Goal: Check status: Check status

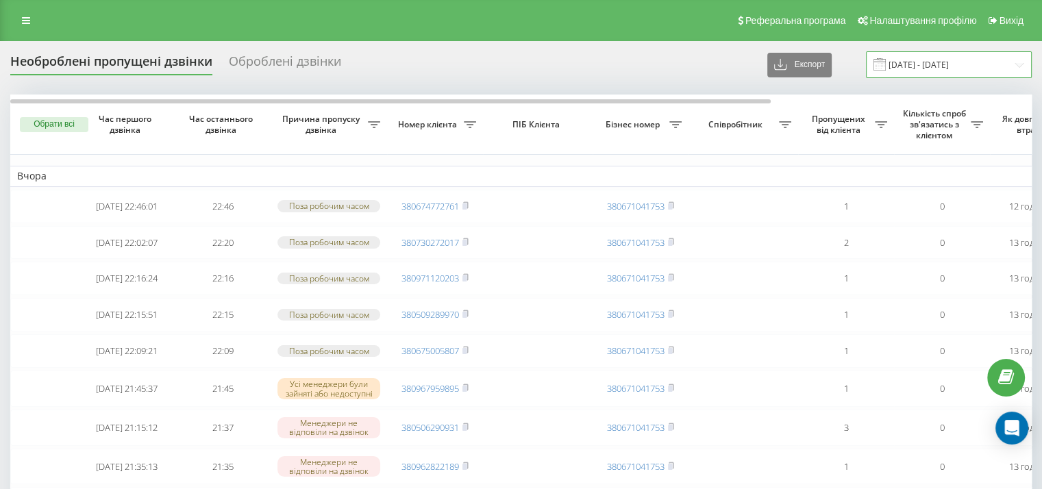
click at [989, 63] on input "18.08.2025 - 18.09.2025" at bounding box center [949, 64] width 166 height 27
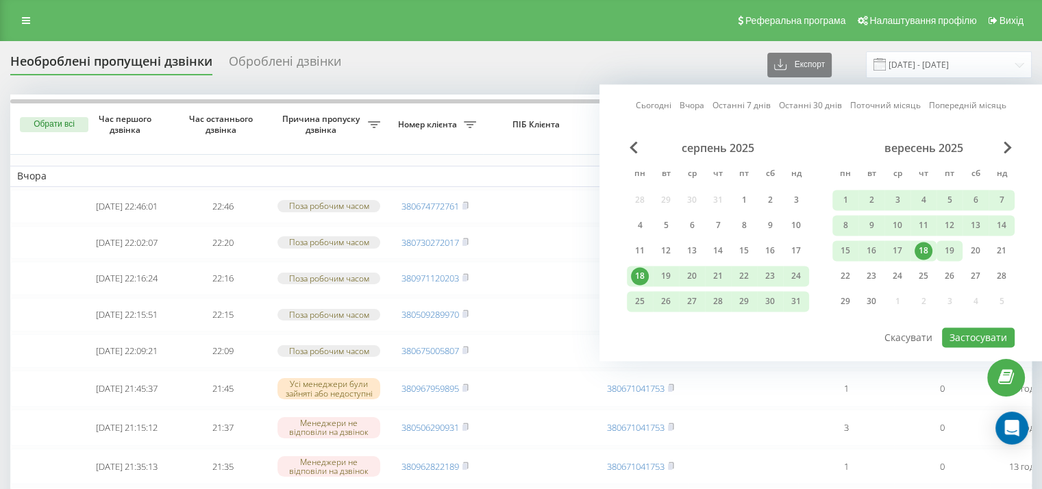
click at [953, 249] on div "19" at bounding box center [950, 251] width 18 height 18
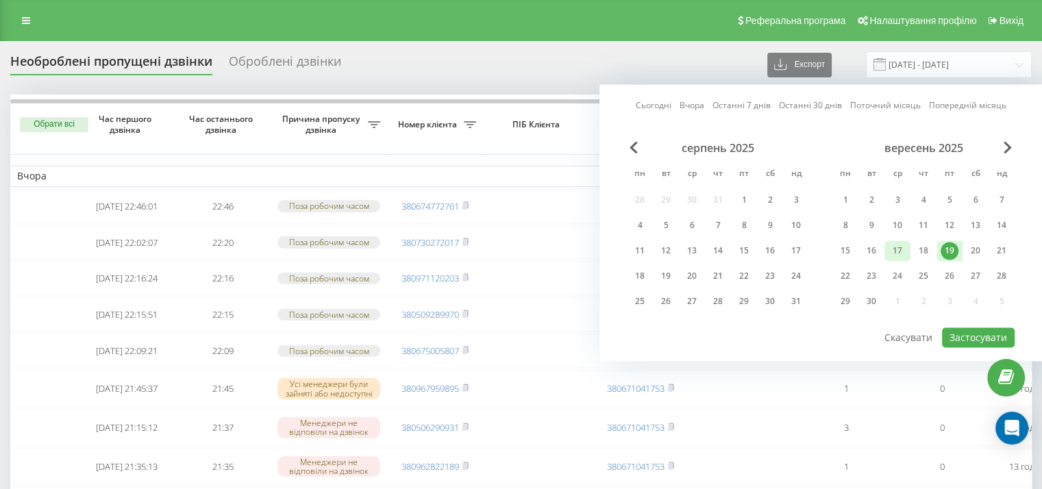
click at [901, 242] on div "17" at bounding box center [898, 251] width 18 height 18
click at [971, 330] on button "Застосувати" at bounding box center [978, 338] width 73 height 20
type input "17.09.2025 - 19.09.2025"
